Goal: Transaction & Acquisition: Purchase product/service

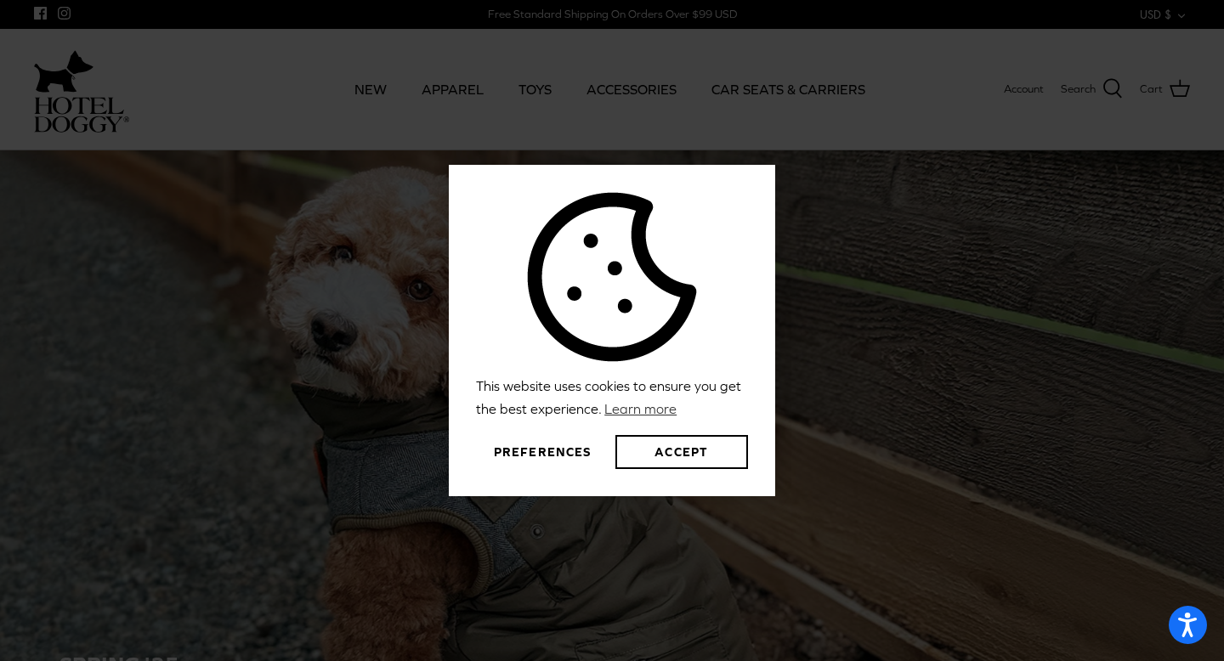
click at [248, 500] on div "This website uses cookies to ensure you get the best experience. Learn more Pre…" at bounding box center [612, 330] width 1224 height 661
click at [547, 449] on button "Preferences" at bounding box center [542, 452] width 133 height 34
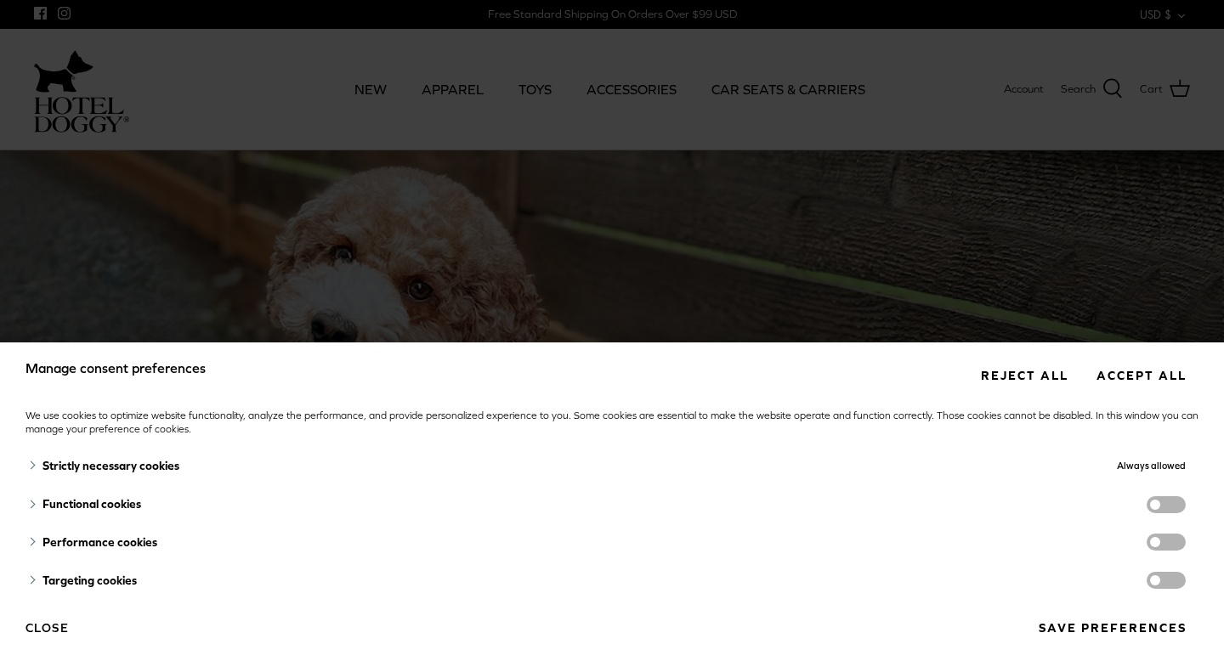
click at [1034, 379] on button "Reject all" at bounding box center [1024, 375] width 112 height 31
click at [1015, 378] on button "Reject all" at bounding box center [1024, 375] width 112 height 31
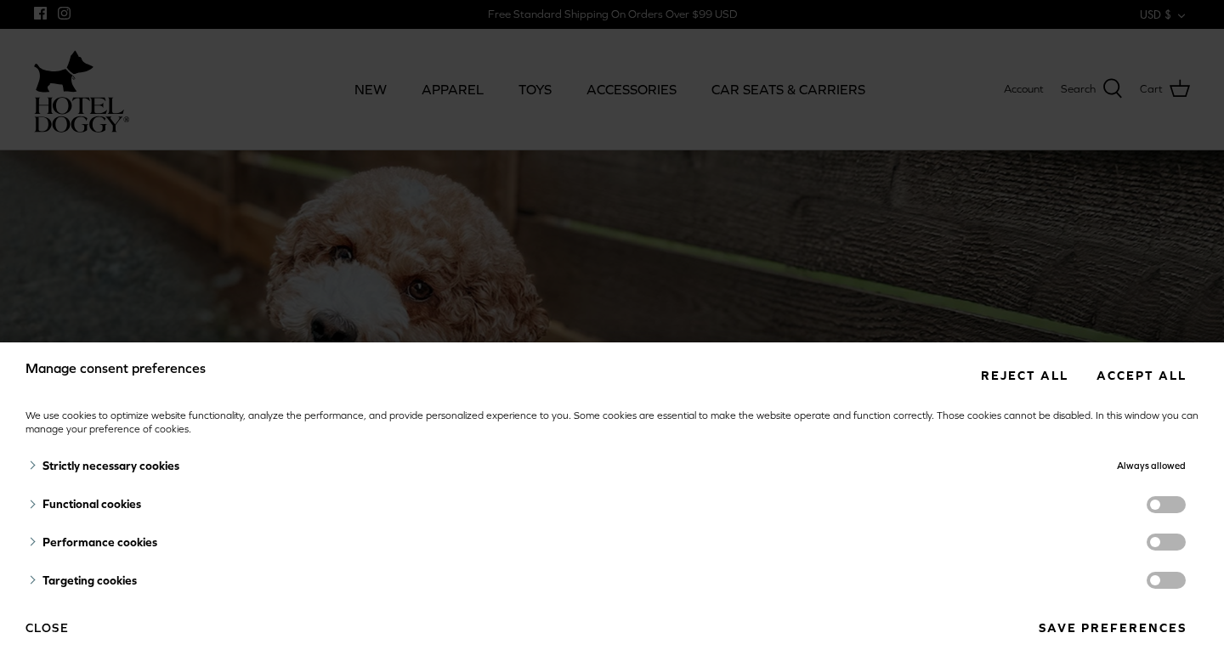
click at [1015, 378] on button "Reject all" at bounding box center [1024, 375] width 112 height 31
click at [59, 626] on button "Close" at bounding box center [47, 628] width 43 height 29
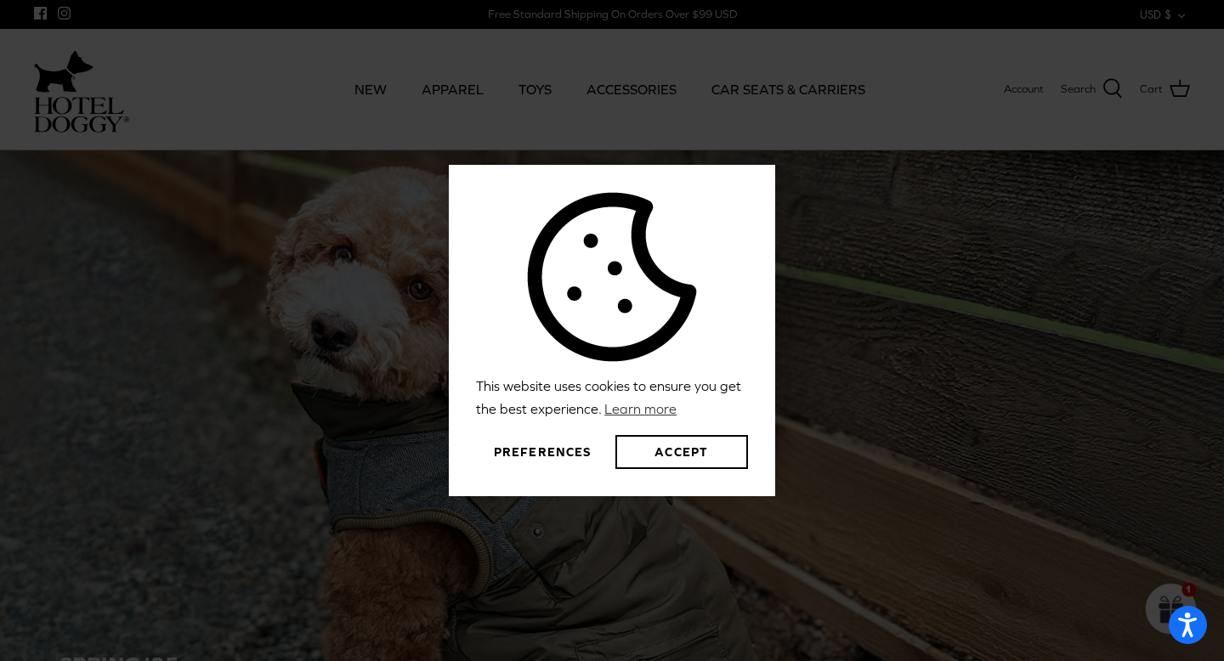
click at [545, 449] on button "Preferences" at bounding box center [542, 452] width 133 height 34
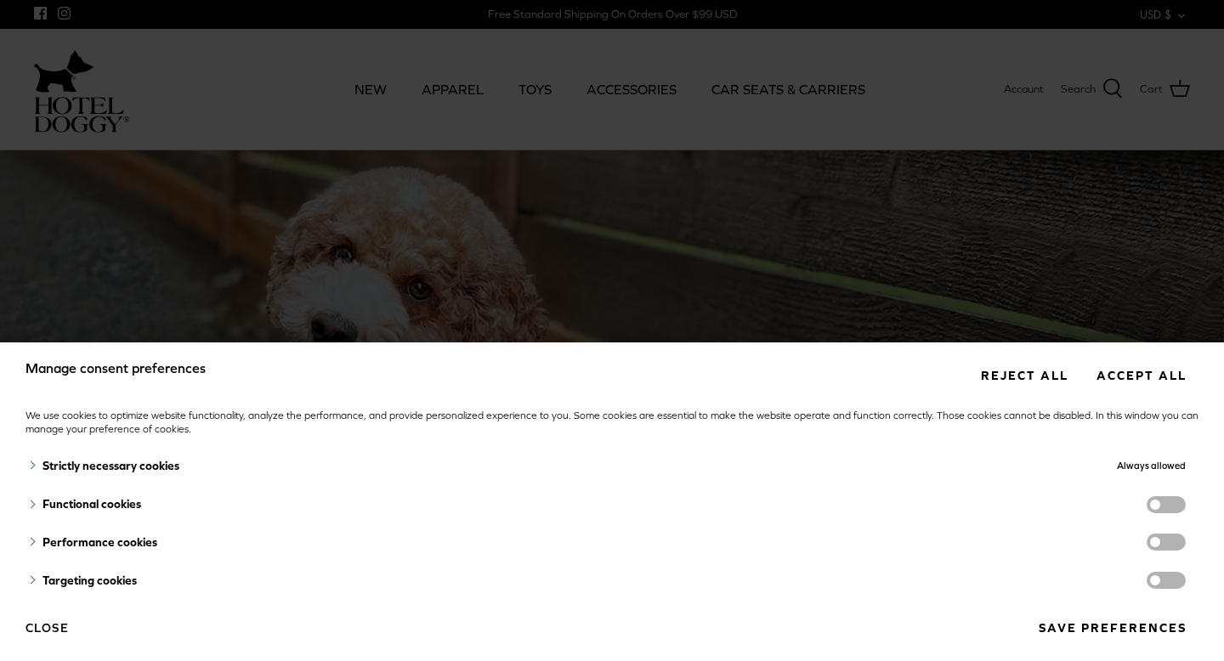
click at [1053, 369] on button "Reject all" at bounding box center [1024, 375] width 112 height 31
click at [1147, 382] on button "Accept all" at bounding box center [1141, 375] width 115 height 31
click at [1034, 388] on button "Reject all" at bounding box center [1024, 375] width 112 height 31
click at [1081, 629] on button "Save preferences" at bounding box center [1112, 628] width 173 height 31
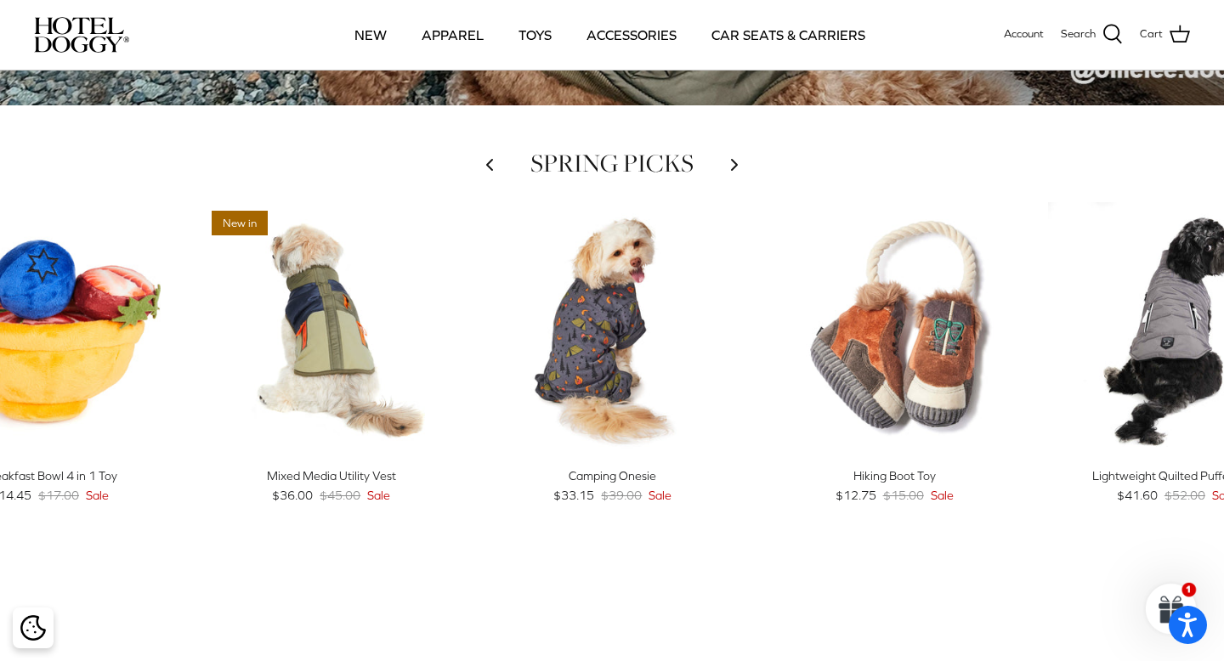
scroll to position [628, 0]
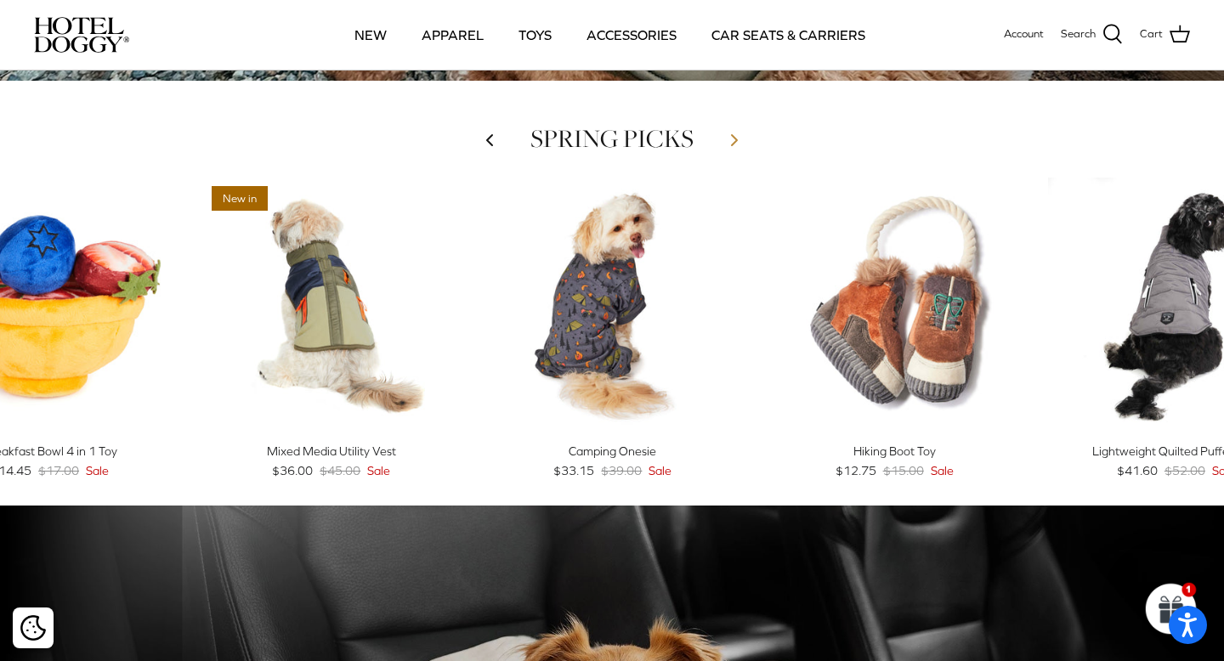
click at [736, 133] on icon "Right" at bounding box center [734, 140] width 20 height 20
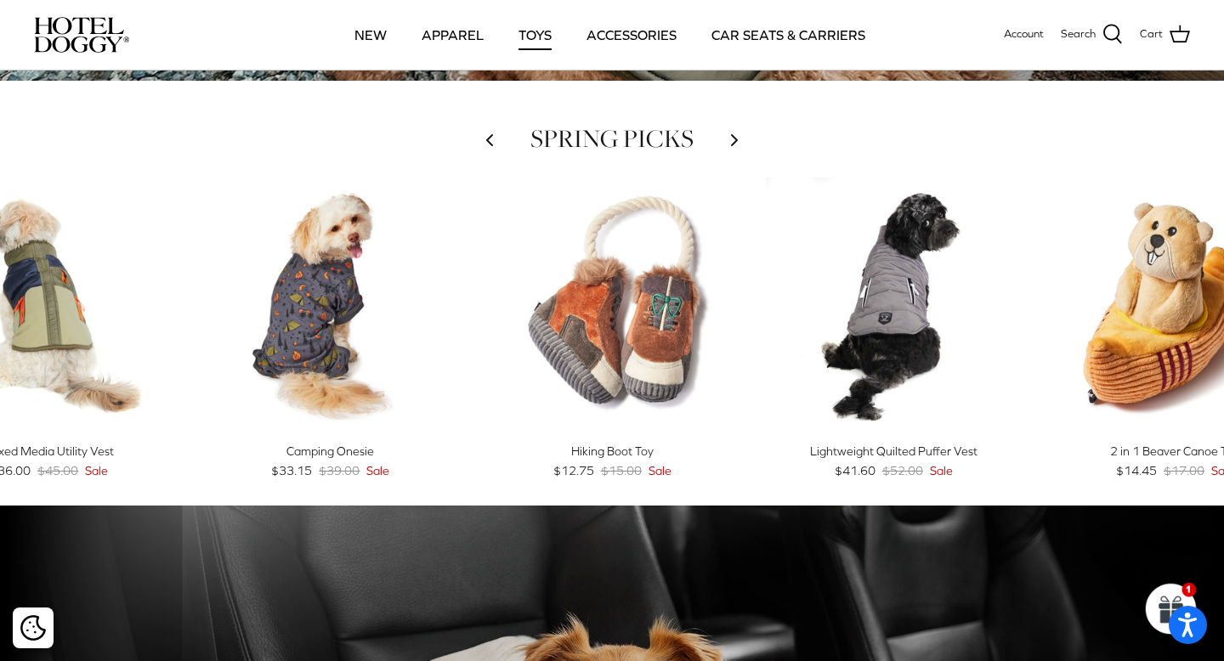
click at [530, 37] on link "TOYS" at bounding box center [535, 35] width 64 height 58
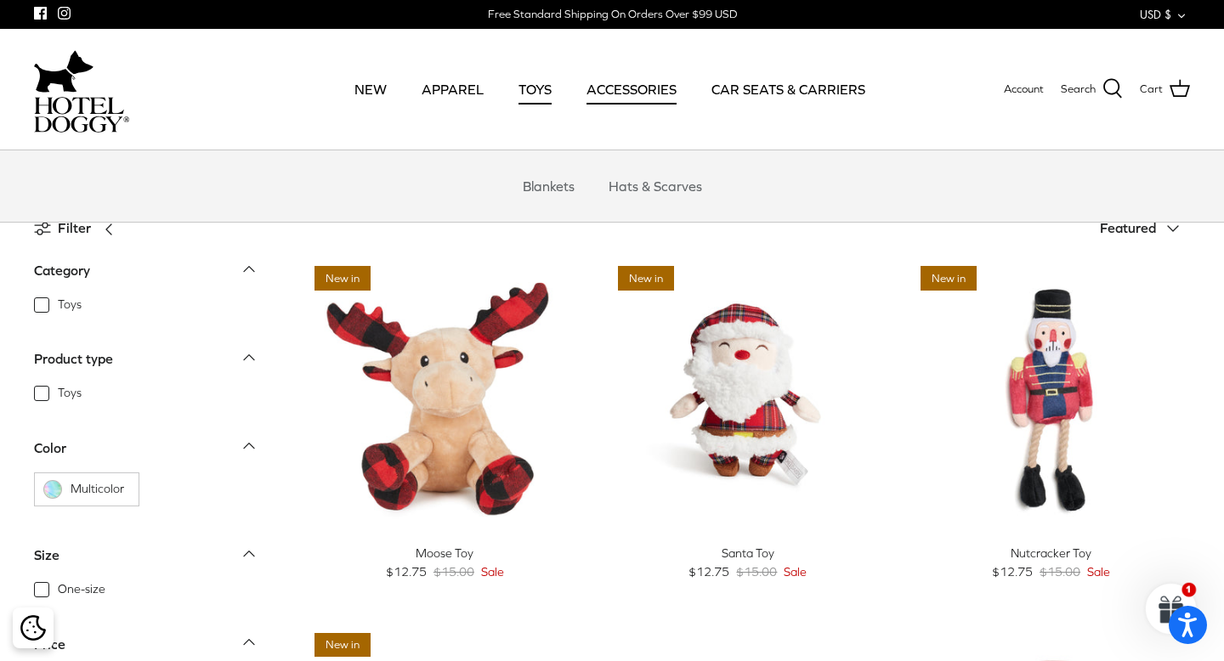
click at [605, 80] on link "ACCESSORIES" at bounding box center [631, 89] width 121 height 58
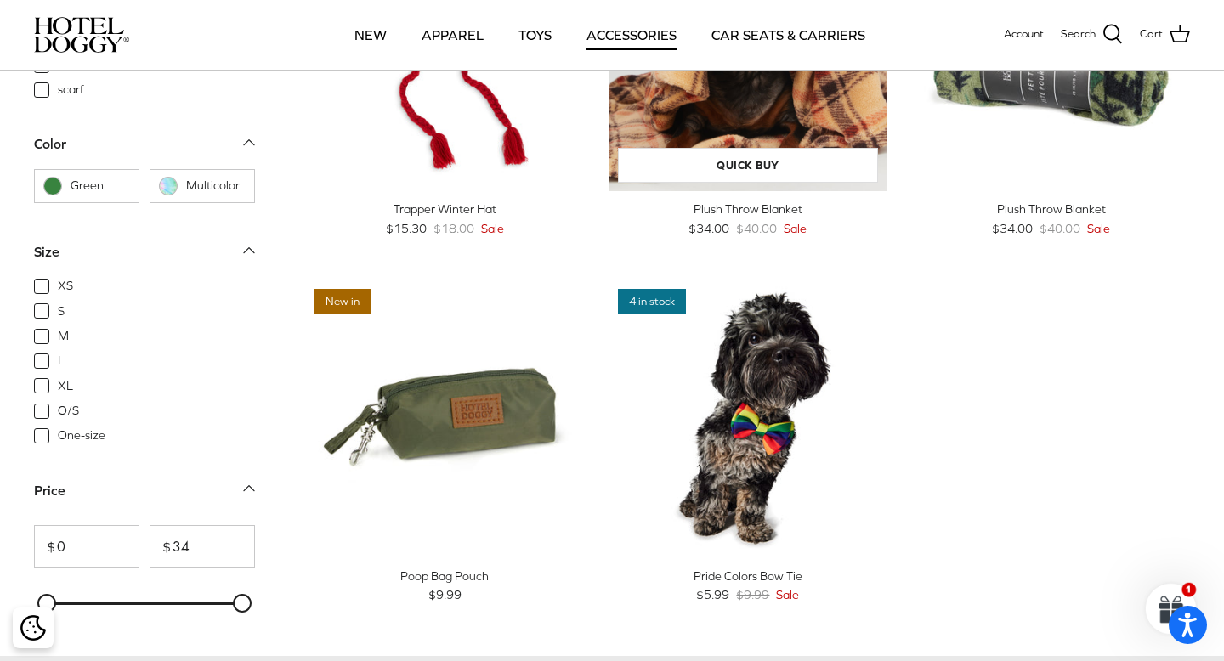
scroll to position [591, 0]
